Goal: Task Accomplishment & Management: Manage account settings

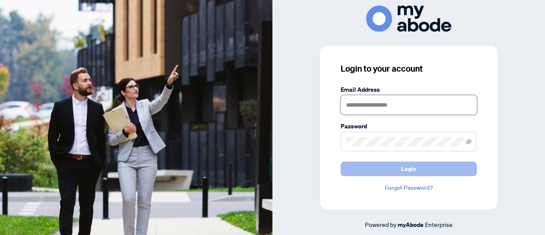
type input "**********"
click at [414, 167] on span "Login" at bounding box center [408, 169] width 15 height 14
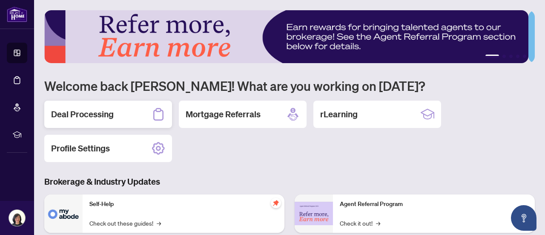
click at [85, 112] on h2 "Deal Processing" at bounding box center [82, 114] width 63 height 12
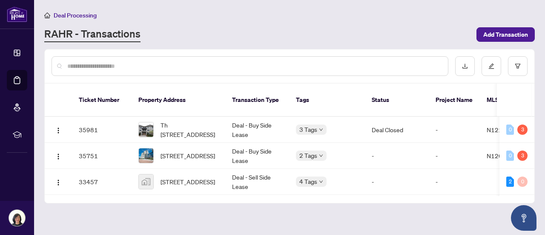
drag, startPoint x: 535, startPoint y: 111, endPoint x: 535, endPoint y: 120, distance: 9.4
click at [535, 120] on main "Deal Processing [PERSON_NAME] - Transactions Add Transaction Ticket Number Prop…" at bounding box center [289, 117] width 511 height 235
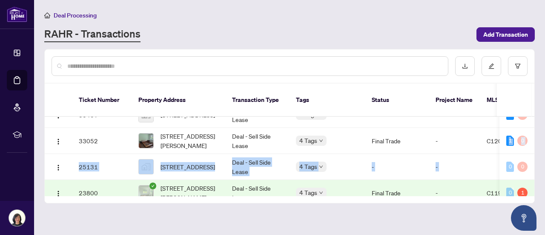
scroll to position [0, 57]
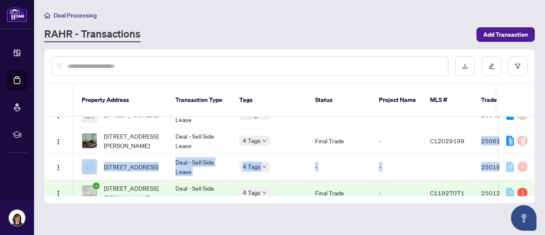
drag, startPoint x: 534, startPoint y: 126, endPoint x: 533, endPoint y: 149, distance: 22.2
click at [533, 149] on div "Ticket Number Property Address Transaction Type Tags Status Project Name MLS # …" at bounding box center [289, 126] width 490 height 154
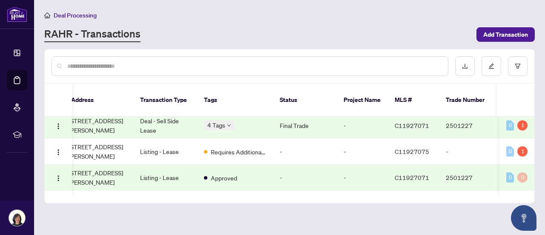
scroll to position [0, 92]
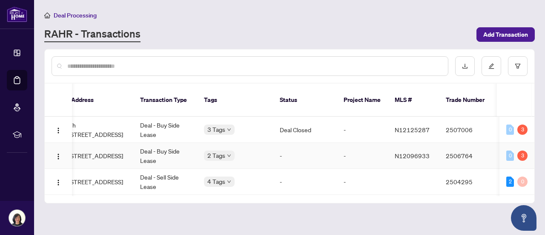
click at [146, 143] on td "Deal - Buy Side Lease" at bounding box center [165, 156] width 64 height 26
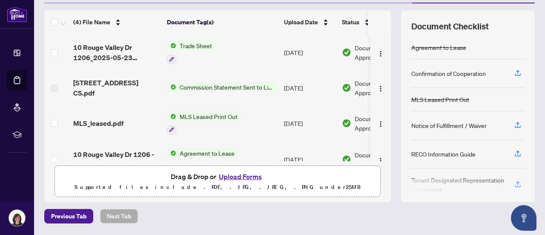
scroll to position [19, 0]
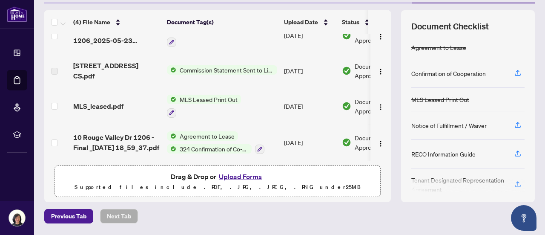
click at [201, 146] on span "324 Confirmation of Co-operation and Representation - Tenant/Landlord" at bounding box center [213, 148] width 75 height 9
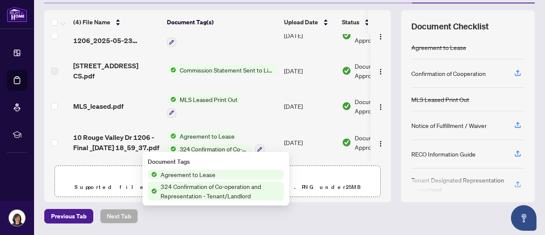
click at [201, 146] on span "324 Confirmation of Co-operation and Representation - Tenant/Landlord" at bounding box center [213, 148] width 75 height 9
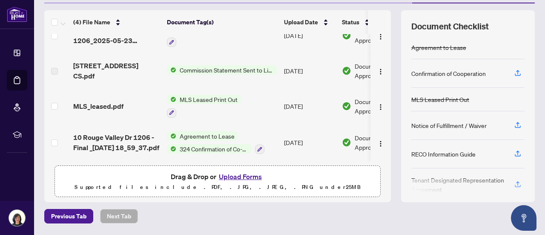
scroll to position [0, 0]
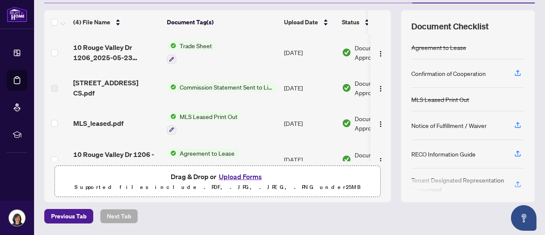
click at [186, 46] on span "Trade Sheet" at bounding box center [195, 45] width 39 height 9
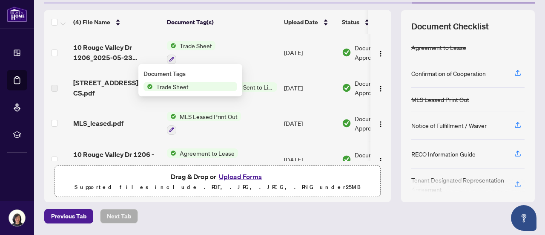
click at [186, 46] on span "Trade Sheet" at bounding box center [195, 45] width 39 height 9
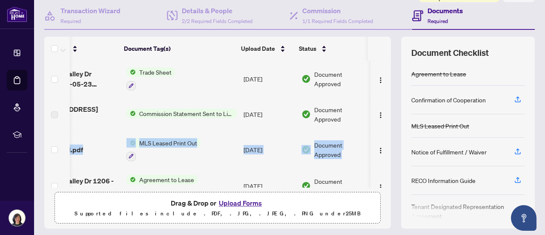
scroll to position [0, 49]
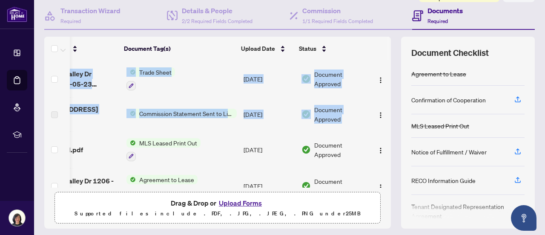
drag, startPoint x: 381, startPoint y: 123, endPoint x: 380, endPoint y: 166, distance: 43.9
click at [380, 166] on tbody "10 Rouge Valley Dr 1206_2025-05-23 14_22_22.pdf Trade Sheet [DATE] Document App…" at bounding box center [197, 131] width 387 height 143
click at [221, 168] on td "Agreement to Lease 324 Confirmation of Co-operation and Representation - Tenant…" at bounding box center [181, 186] width 117 height 37
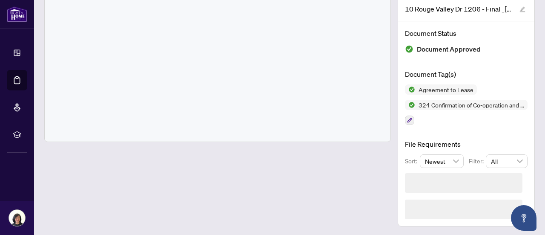
scroll to position [27, 0]
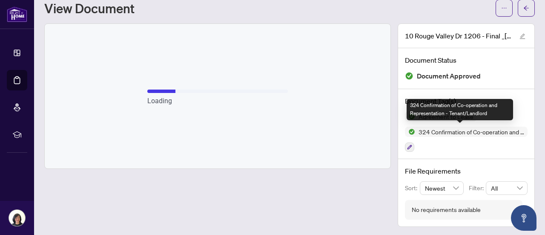
click at [477, 130] on span "324 Confirmation of Co-operation and Representation - Tenant/Landlord" at bounding box center [471, 132] width 112 height 6
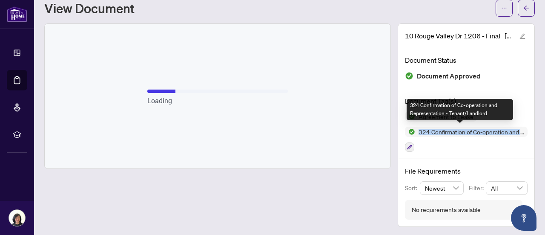
click at [477, 130] on span "324 Confirmation of Co-operation and Representation - Tenant/Landlord" at bounding box center [471, 132] width 112 height 6
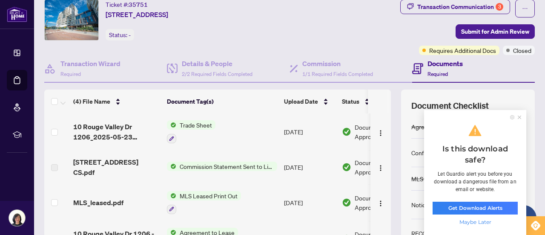
click at [519, 117] on icon at bounding box center [519, 116] width 3 height 3
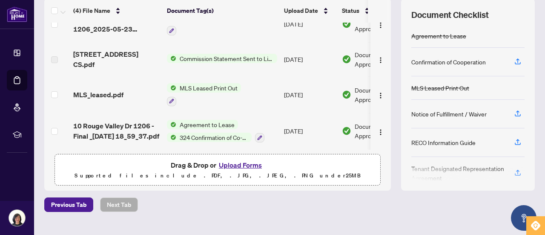
scroll to position [126, 0]
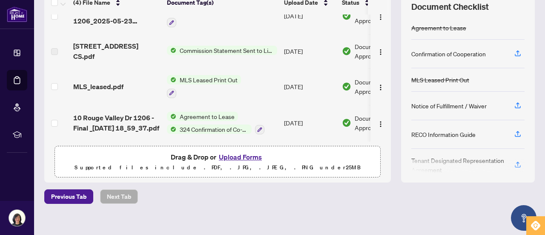
click at [464, 159] on div at bounding box center [467, 166] width 113 height 14
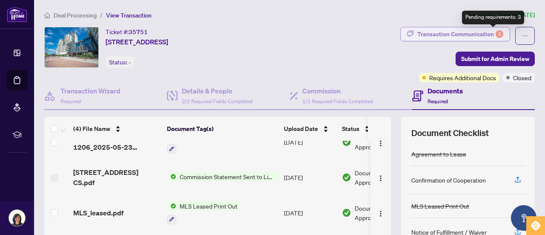
click at [496, 34] on div "3" at bounding box center [500, 34] width 8 height 8
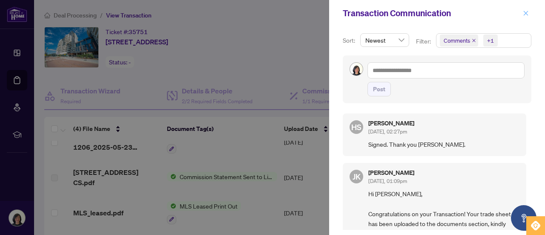
click at [524, 11] on icon "close" at bounding box center [526, 13] width 6 height 6
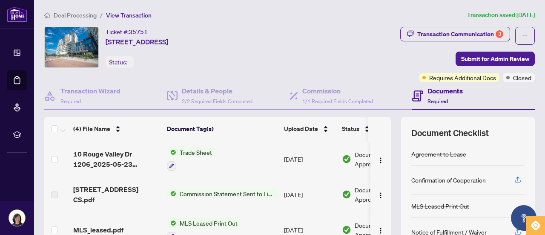
click at [197, 152] on span "Trade Sheet" at bounding box center [195, 151] width 39 height 9
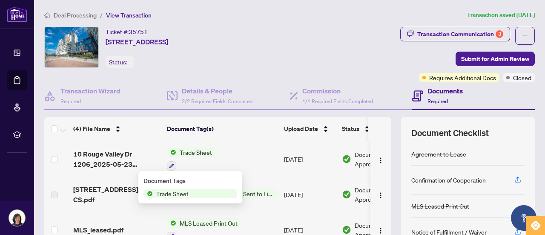
click at [197, 152] on span "Trade Sheet" at bounding box center [195, 151] width 39 height 9
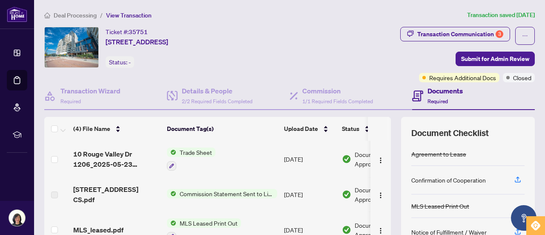
click at [196, 152] on span "Trade Sheet" at bounding box center [195, 151] width 39 height 9
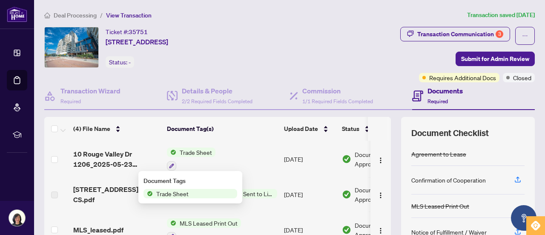
click at [169, 196] on span "Trade Sheet" at bounding box center [172, 193] width 39 height 9
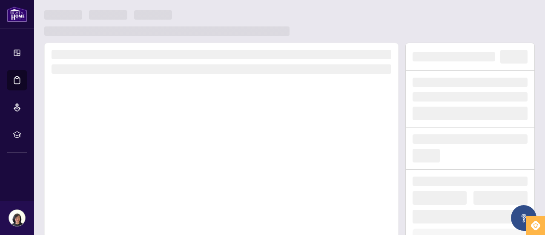
click at [169, 196] on div at bounding box center [221, 161] width 354 height 237
